Goal: Information Seeking & Learning: Learn about a topic

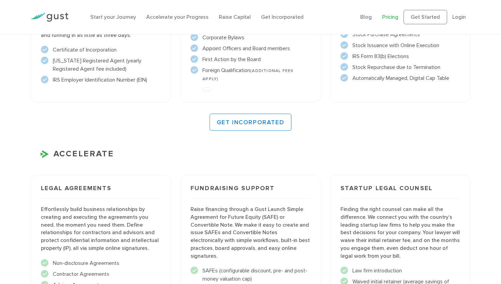
scroll to position [586, 0]
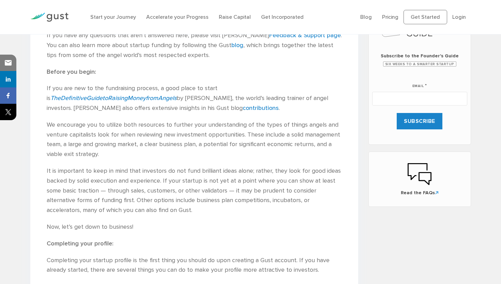
scroll to position [343, 0]
